Goal: Check status: Check status

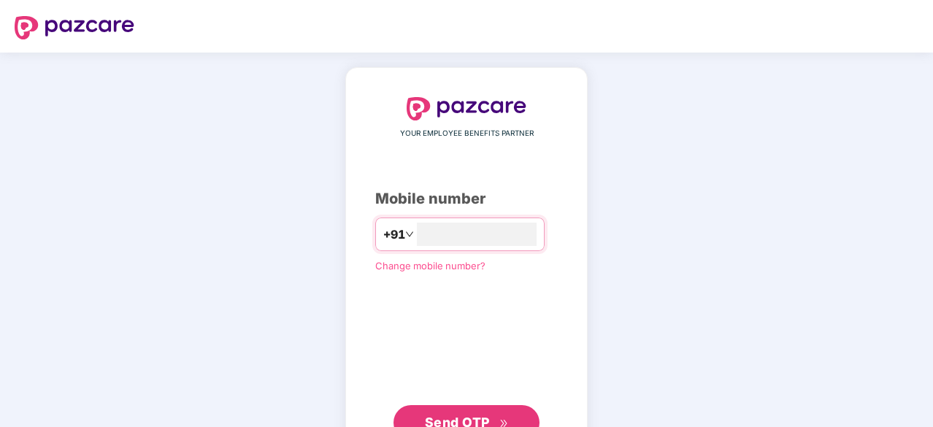
type input "**********"
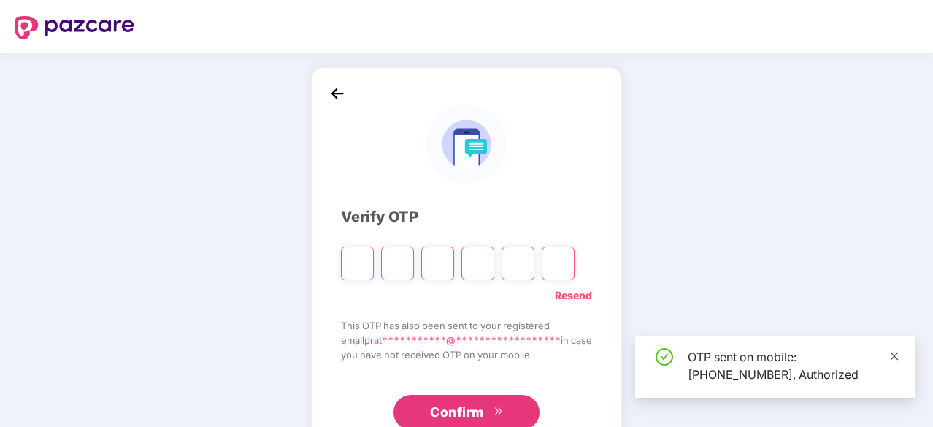
click at [898, 357] on icon "close" at bounding box center [895, 356] width 10 height 10
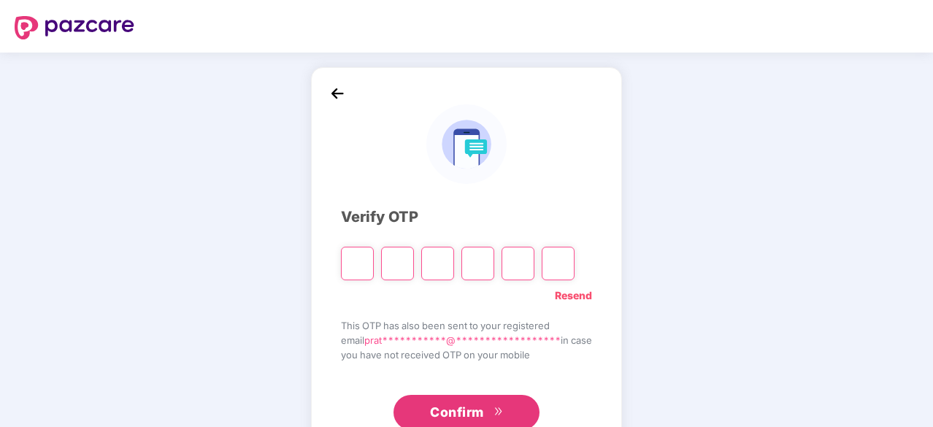
click at [348, 267] on input "Please enter verification code. Digit 1" at bounding box center [357, 264] width 33 height 34
type input "*"
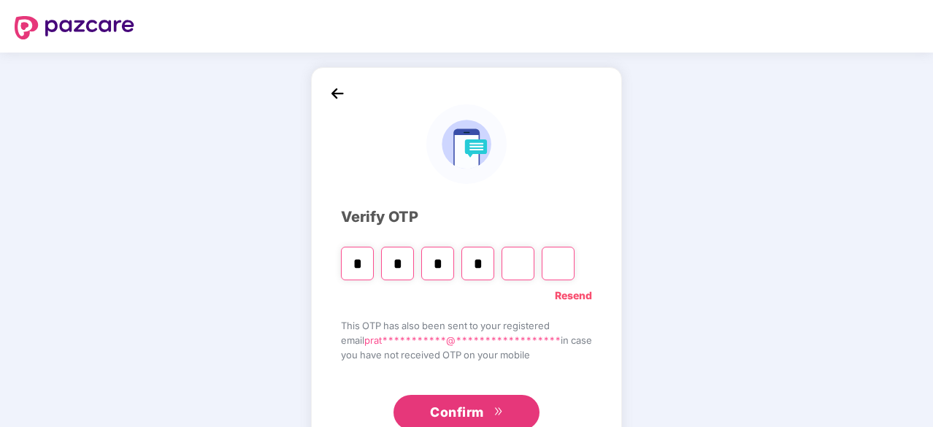
type input "*"
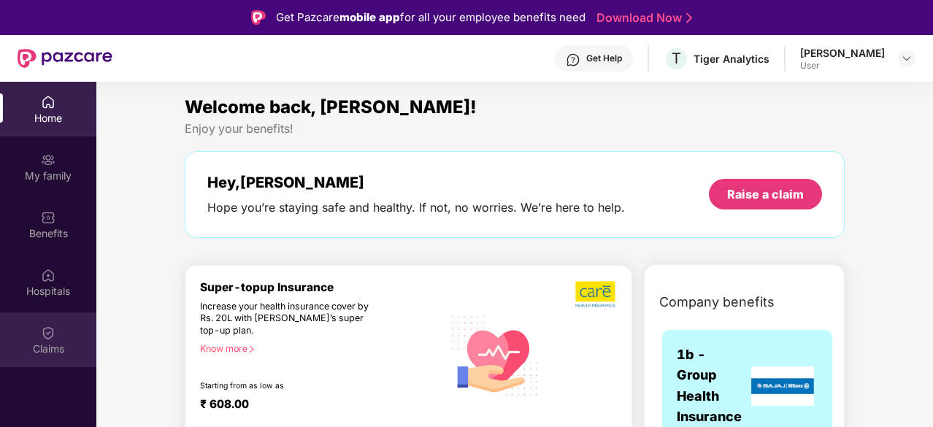
click at [43, 342] on div "Claims" at bounding box center [48, 349] width 96 height 15
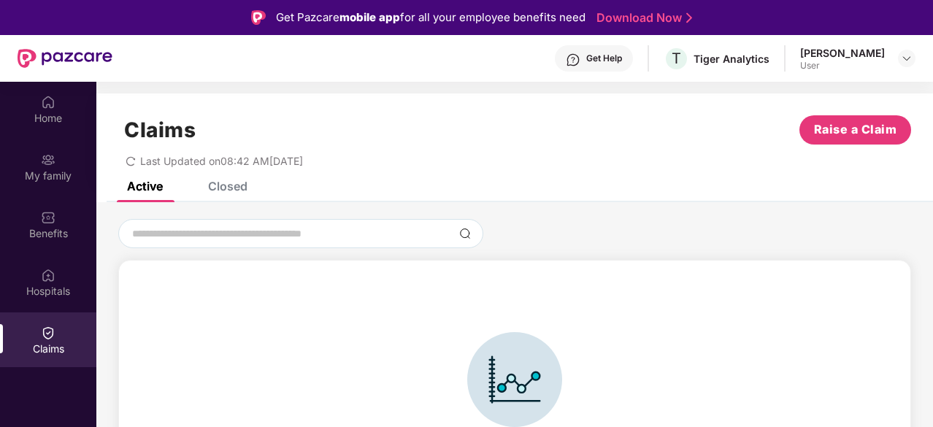
click at [236, 186] on div "Closed" at bounding box center [227, 186] width 39 height 15
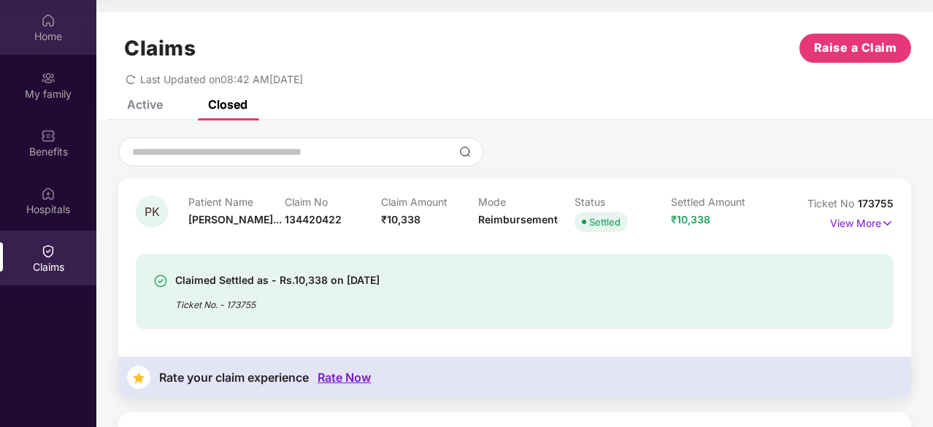
click at [48, 30] on div "Home" at bounding box center [48, 36] width 96 height 15
